Goal: Find specific page/section: Find specific page/section

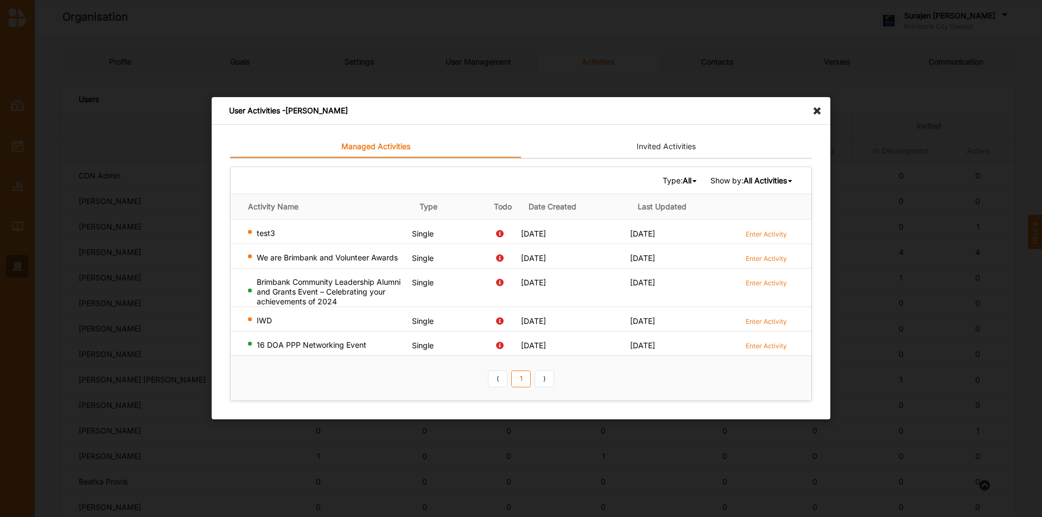
scroll to position [109, 0]
click at [822, 112] on icon at bounding box center [820, 105] width 17 height 17
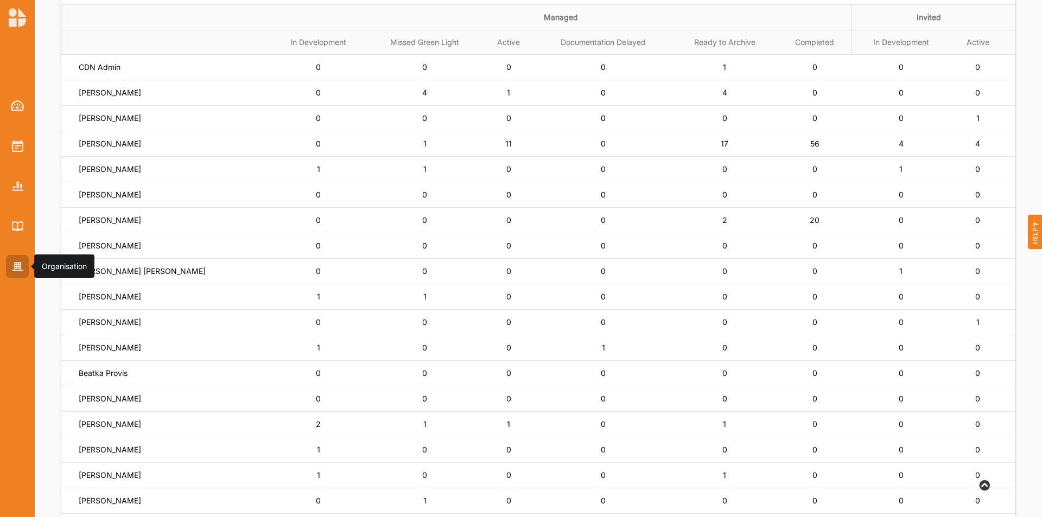
click at [14, 267] on img at bounding box center [17, 266] width 11 height 9
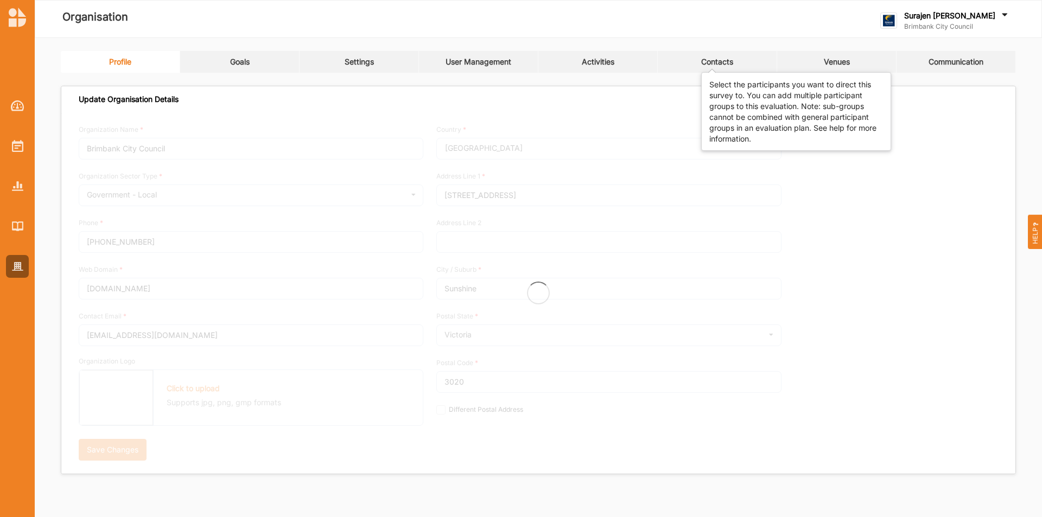
click at [719, 65] on div "Contacts" at bounding box center [717, 62] width 32 height 10
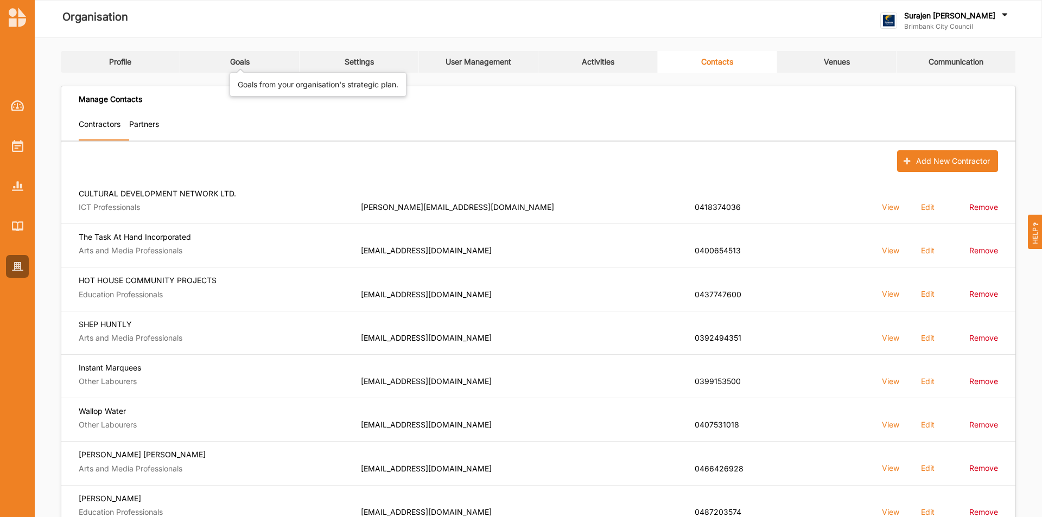
click at [231, 66] on div "Goals" at bounding box center [240, 62] width 20 height 10
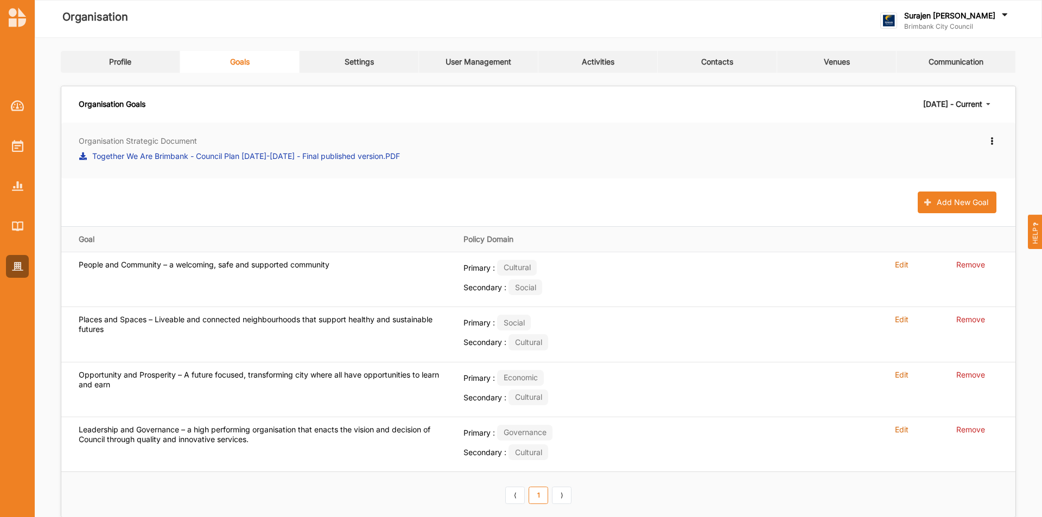
click at [353, 68] on link "Settings" at bounding box center [359, 62] width 119 height 22
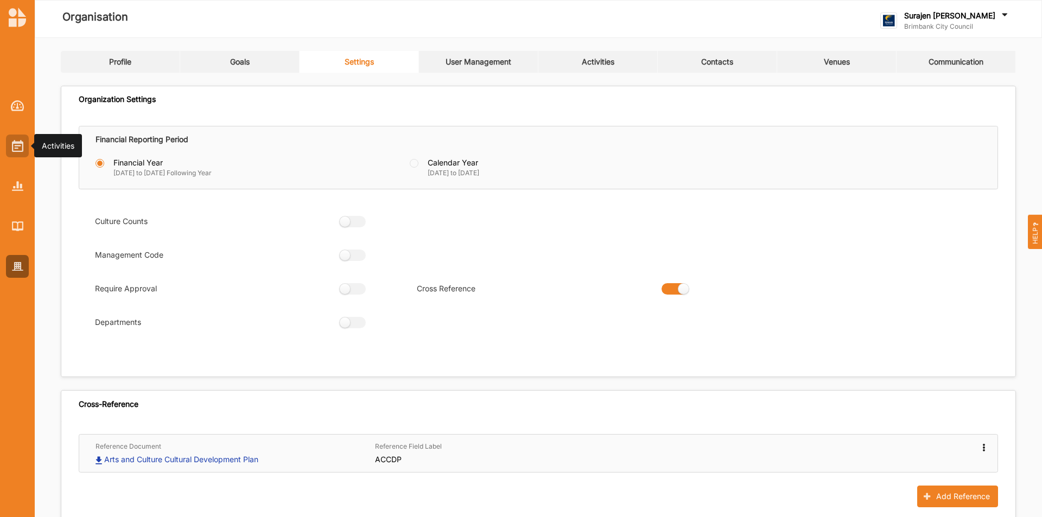
click at [15, 143] on img at bounding box center [17, 146] width 11 height 12
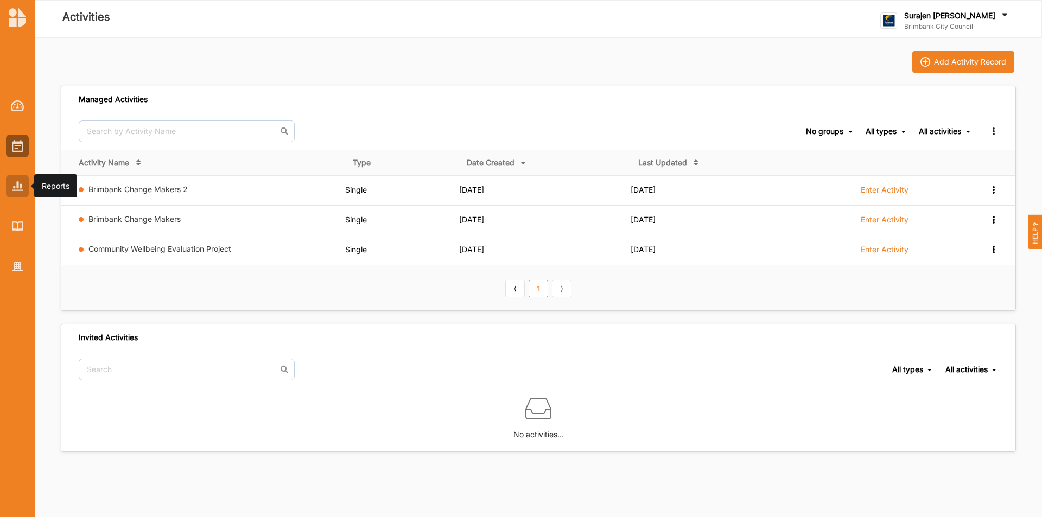
click at [17, 187] on img at bounding box center [17, 185] width 11 height 9
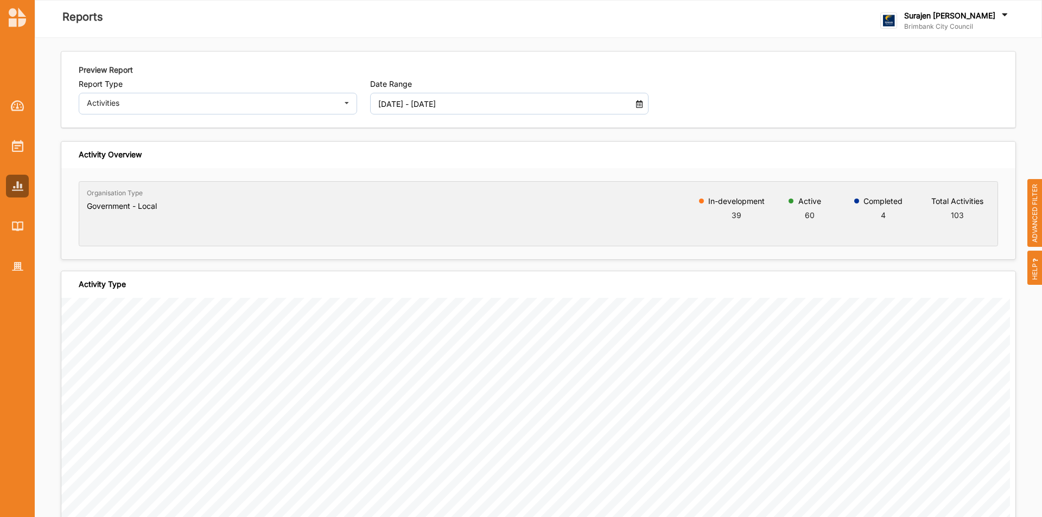
click at [1036, 227] on span "ADVANCED FILTER" at bounding box center [1035, 213] width 15 height 68
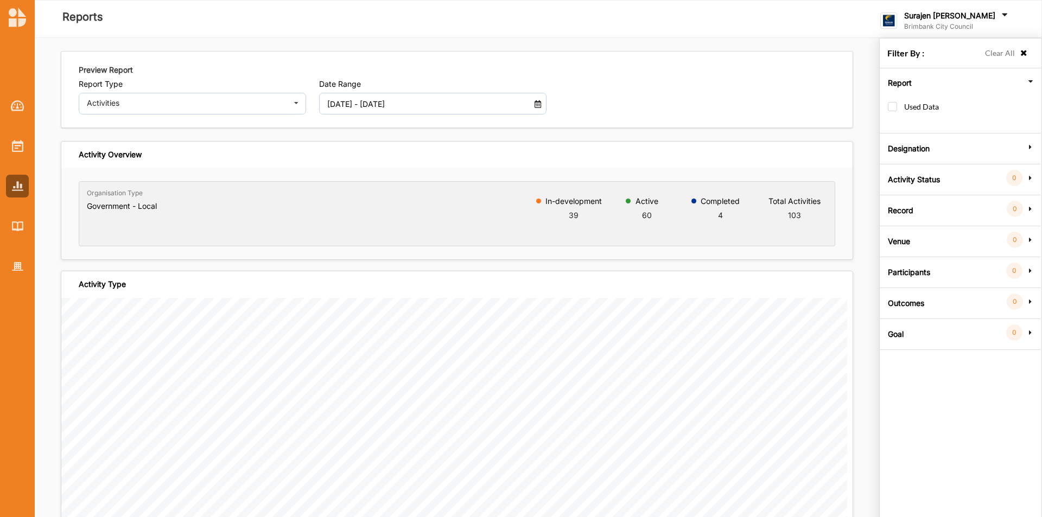
click at [888, 331] on label "Goal" at bounding box center [896, 332] width 16 height 33
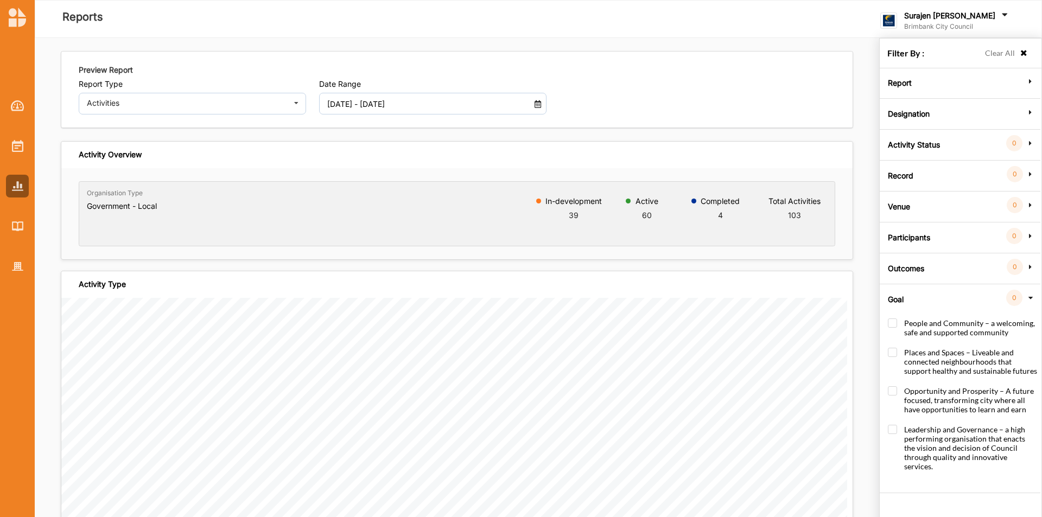
click at [1034, 292] on div "Goal 0" at bounding box center [960, 296] width 155 height 22
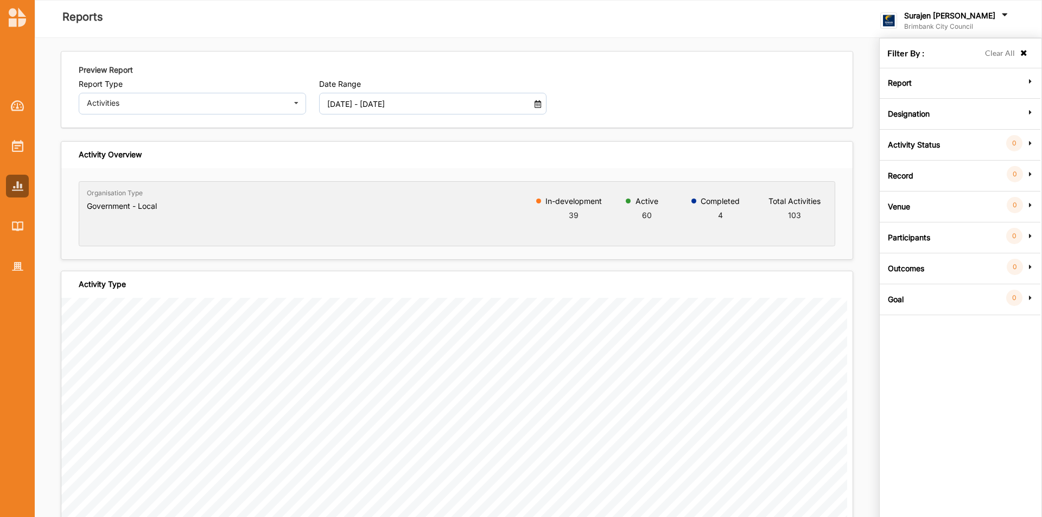
click at [332, 107] on input "[DATE] - [DATE]" at bounding box center [424, 104] width 205 height 22
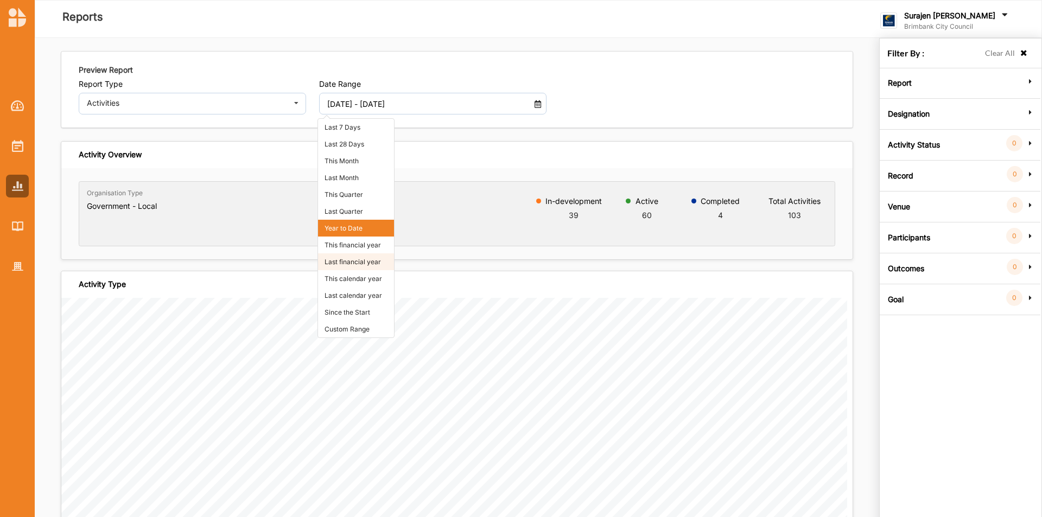
click at [344, 256] on li "Last financial year" at bounding box center [356, 262] width 76 height 17
type input "[DATE] - [DATE]"
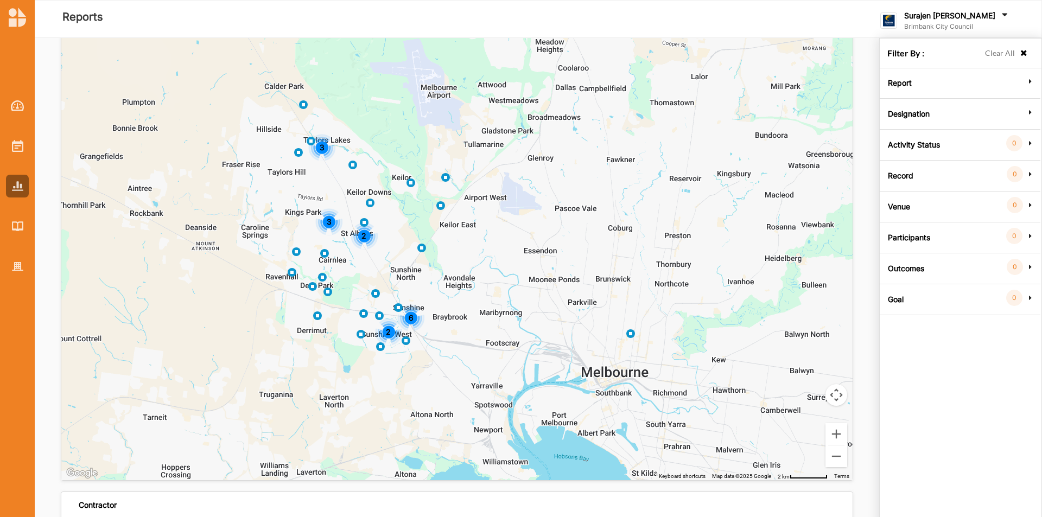
scroll to position [2565, 0]
